Goal: Check status: Check status

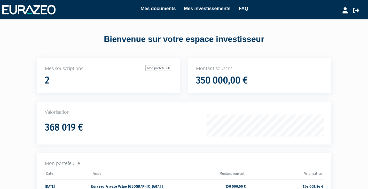
scroll to position [81, 0]
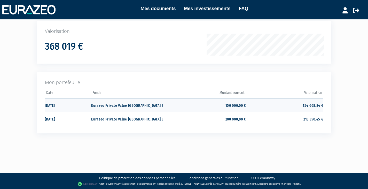
click at [172, 108] on td "150 000,00 €" at bounding box center [207, 105] width 77 height 14
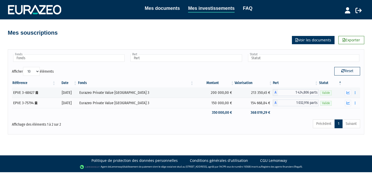
click at [325, 40] on link "Voir les documents" at bounding box center [313, 40] width 43 height 8
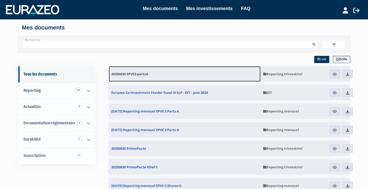
click at [130, 71] on link "20250630 EPVE3-partsA" at bounding box center [185, 73] width 152 height 15
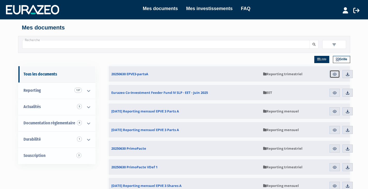
click at [335, 73] on img at bounding box center [334, 74] width 5 height 5
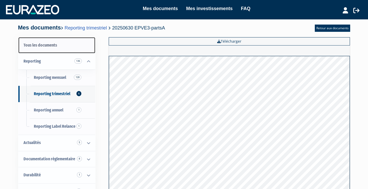
click at [31, 44] on link "Tous les documents" at bounding box center [56, 45] width 77 height 16
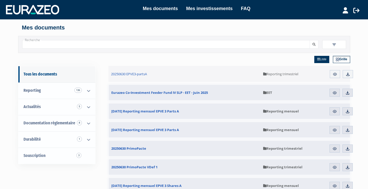
click at [197, 14] on div "Mes documents Mes investissements FAQ Mon profil Mes structures" at bounding box center [184, 10] width 356 height 10
click at [210, 8] on link "Mes investissements" at bounding box center [209, 8] width 46 height 7
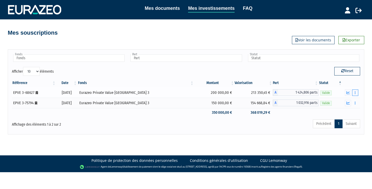
click at [356, 91] on button "button" at bounding box center [355, 92] width 6 height 6
click at [352, 103] on link "Documents" at bounding box center [344, 102] width 26 height 9
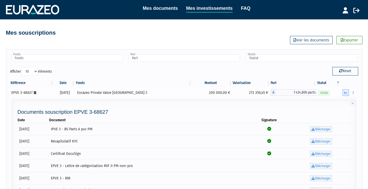
click at [344, 91] on button "button" at bounding box center [346, 92] width 6 height 6
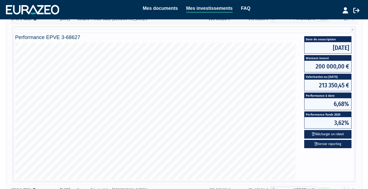
scroll to position [143, 0]
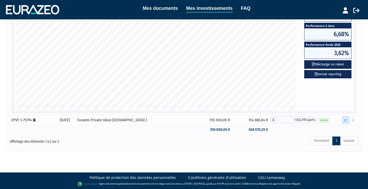
click at [347, 121] on icon "button" at bounding box center [345, 119] width 3 height 3
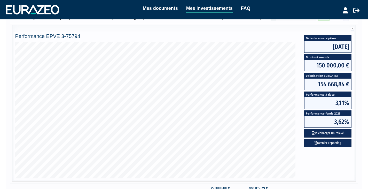
scroll to position [86, 0]
